Goal: Task Accomplishment & Management: Use online tool/utility

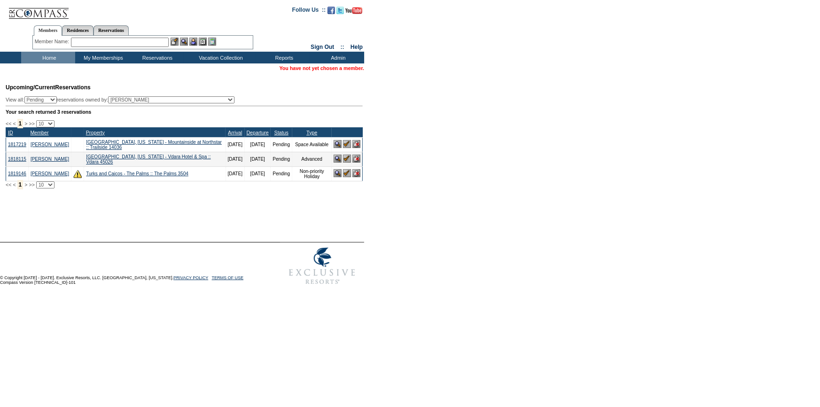
click at [122, 36] on div "Member Name: Destination or Residence: ReservationId:" at bounding box center [142, 43] width 221 height 14
click at [120, 39] on input "text" at bounding box center [120, 42] width 98 height 9
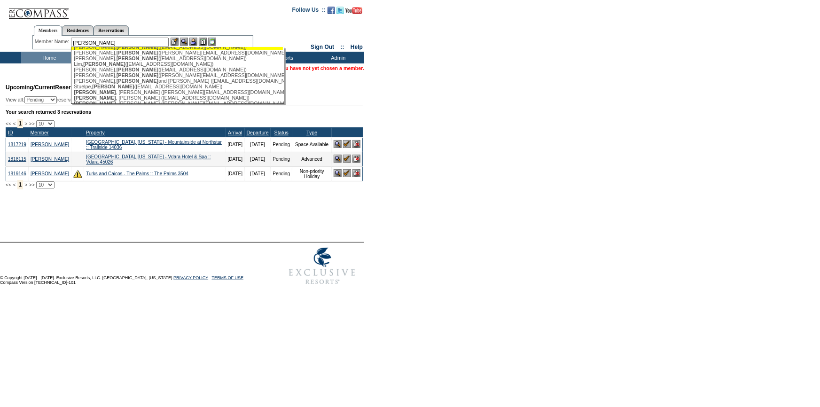
scroll to position [42, 0]
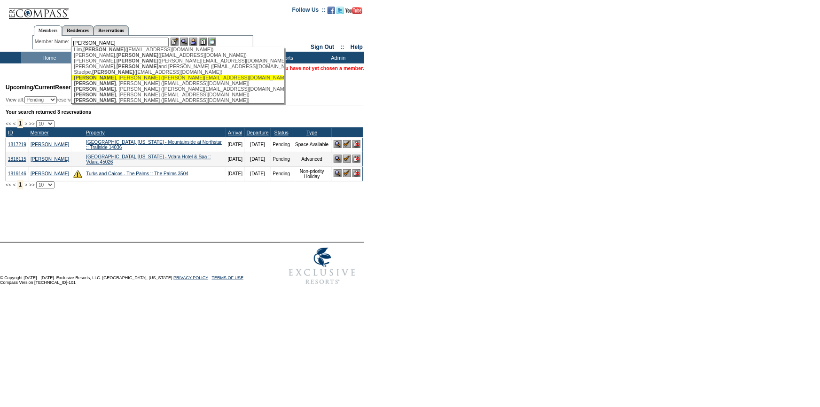
click at [117, 80] on div "Walter , Carole (carolewjane@gmail.com)" at bounding box center [177, 78] width 207 height 6
type input "Walter, Carole (carolewjane@gmail.com)"
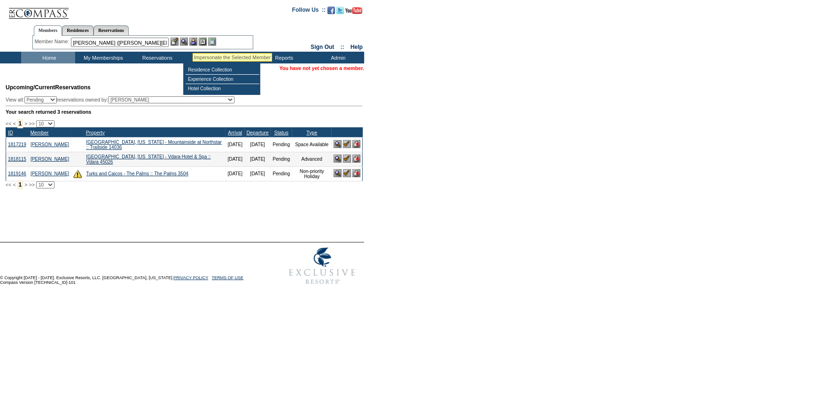
click at [195, 42] on img at bounding box center [193, 42] width 8 height 8
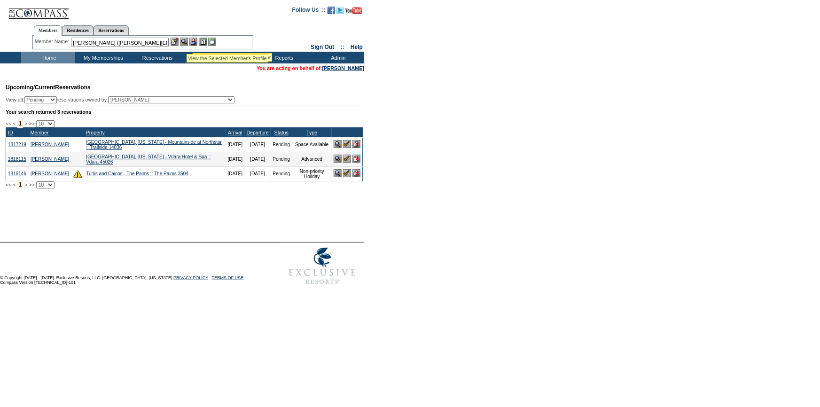
click at [187, 42] on img at bounding box center [184, 42] width 8 height 8
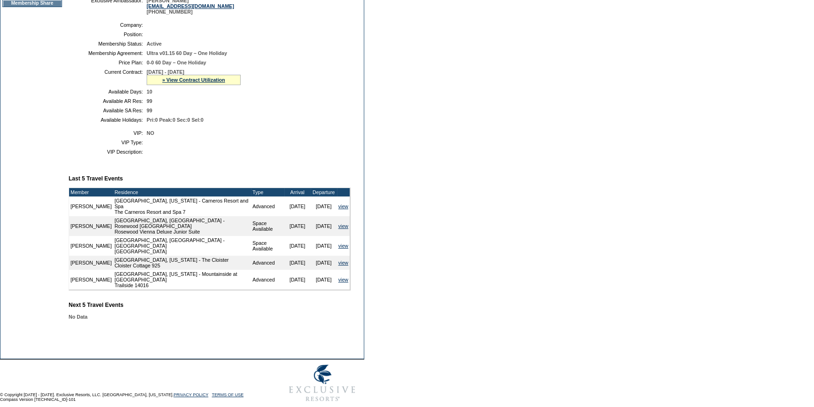
scroll to position [194, 0]
click at [213, 80] on link "» View Contract Utilization" at bounding box center [193, 80] width 63 height 6
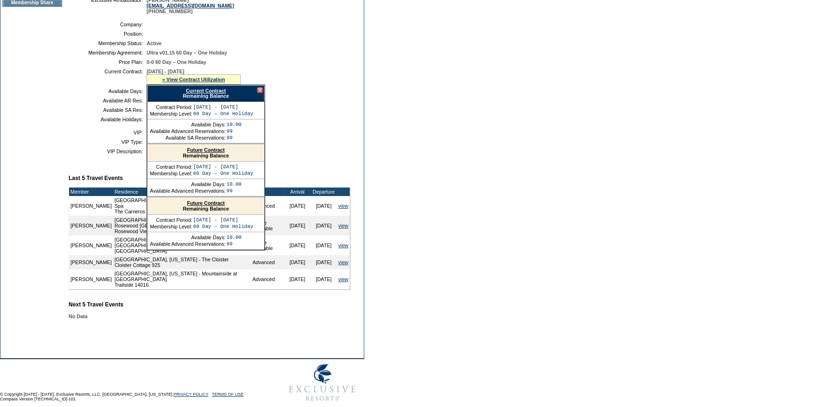
click at [220, 92] on link "Current Contract" at bounding box center [206, 91] width 40 height 6
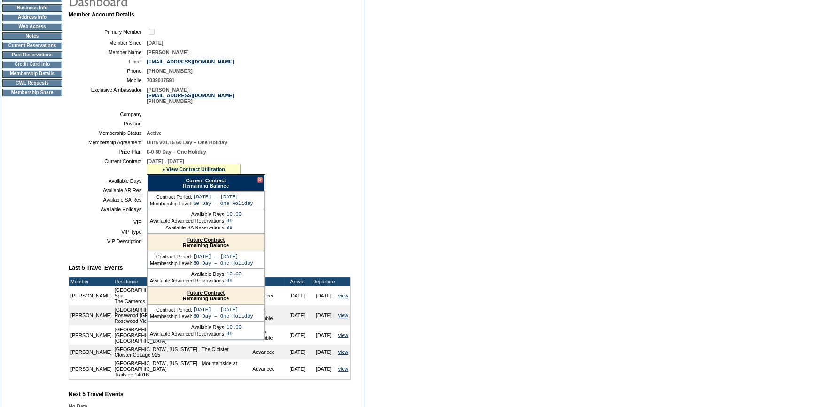
scroll to position [0, 0]
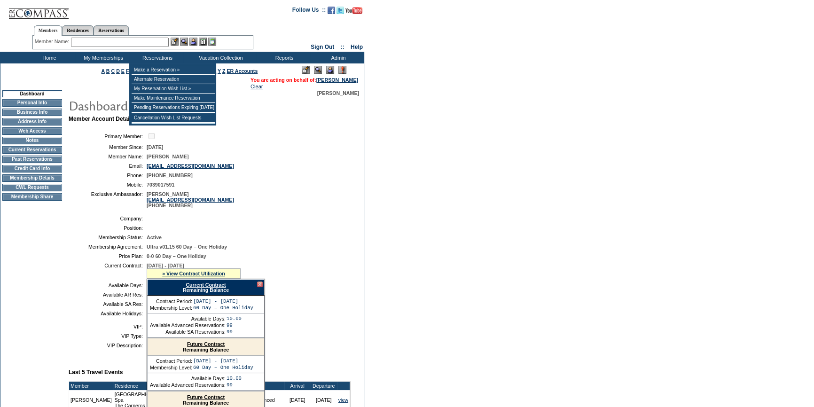
drag, startPoint x: 157, startPoint y: 45, endPoint x: 164, endPoint y: 47, distance: 7.6
click at [160, 46] on input "text" at bounding box center [120, 42] width 98 height 9
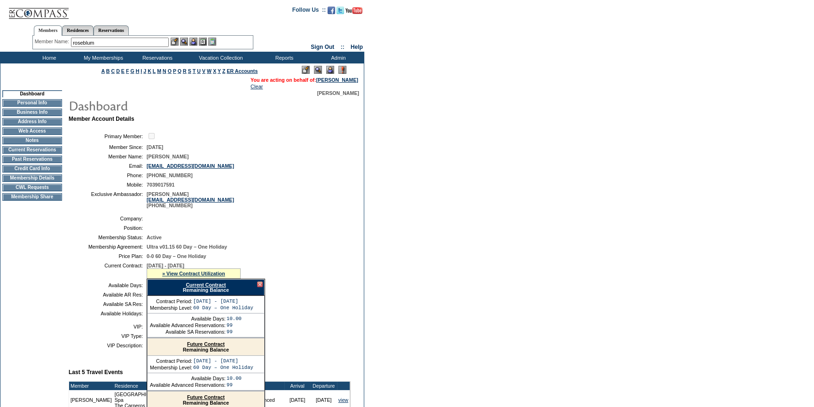
drag, startPoint x: 86, startPoint y: 46, endPoint x: 84, endPoint y: 56, distance: 10.0
click at [86, 46] on input "roseblum" at bounding box center [120, 42] width 98 height 9
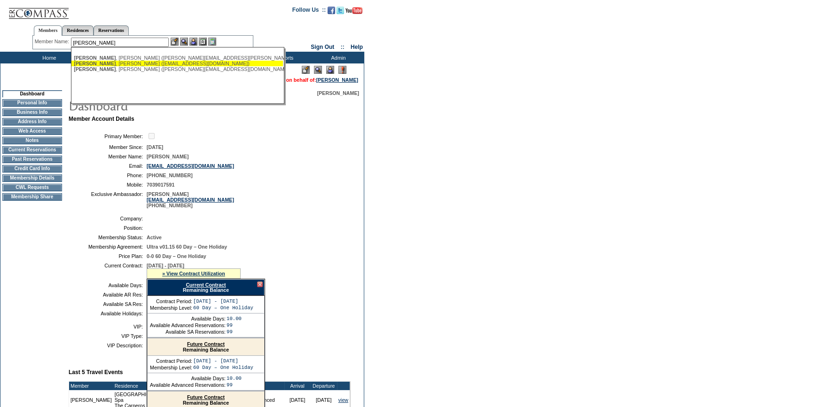
click at [103, 63] on span "Rosenblum" at bounding box center [95, 64] width 42 height 6
type input "Rosenblum, Lori (yale75@gmail.com)"
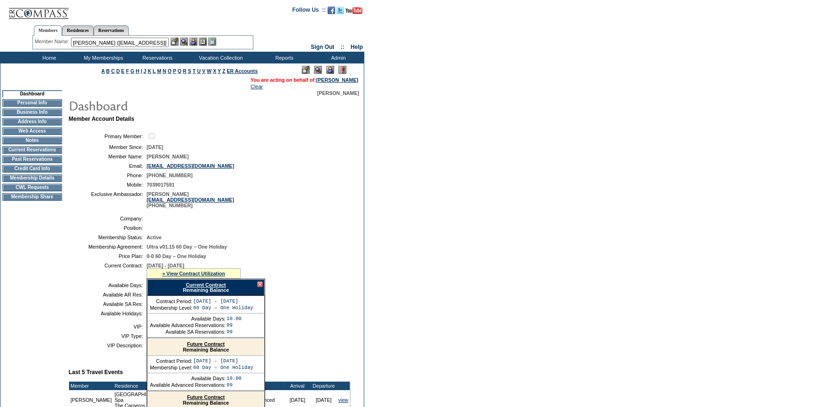
click at [195, 39] on img at bounding box center [193, 42] width 8 height 8
click at [185, 39] on img at bounding box center [184, 42] width 8 height 8
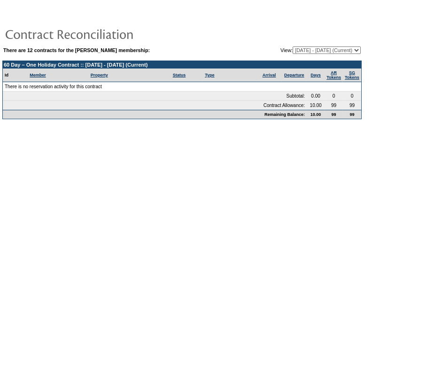
click at [314, 47] on select "09/30/17 - 09/30/18 10/01/18 - 09/30/19 10/01/19 - 09/30/20 10/01/20 - 09/30/21…" at bounding box center [327, 51] width 68 height 8
select select "121315"
click at [293, 47] on select "09/30/17 - 09/30/18 10/01/18 - 09/30/19 10/01/19 - 09/30/20 10/01/20 - 09/30/21…" at bounding box center [327, 51] width 68 height 8
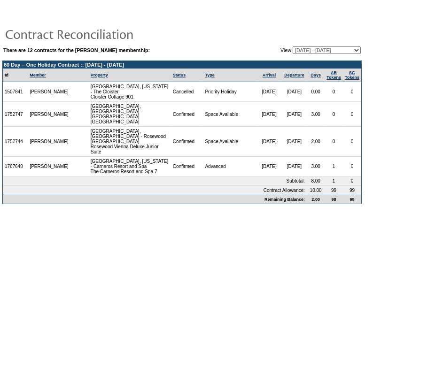
click at [296, 51] on select "09/30/17 - 09/30/18 10/01/18 - 09/30/19 10/01/19 - 09/30/20 10/01/20 - 09/30/21…" at bounding box center [327, 51] width 68 height 8
select select "126900"
click at [293, 47] on select "09/30/17 - 09/30/18 10/01/18 - 09/30/19 10/01/19 - 09/30/20 10/01/20 - 09/30/21…" at bounding box center [327, 51] width 68 height 8
